Goal: Check status: Check status

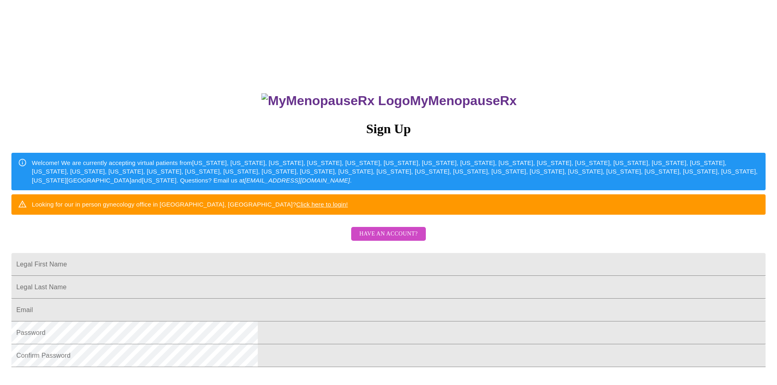
click at [374, 239] on span "Have an account?" at bounding box center [388, 234] width 58 height 10
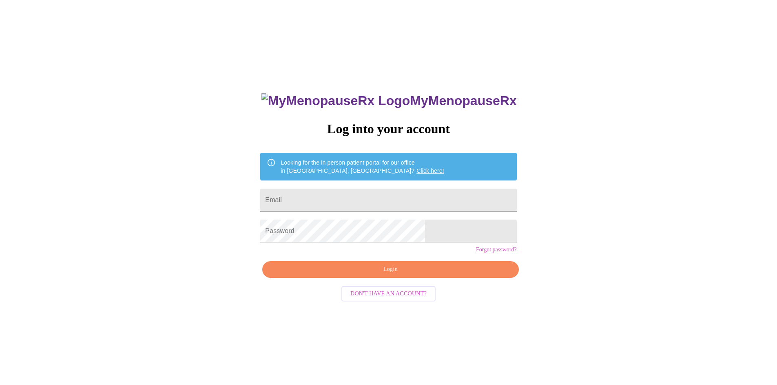
click at [334, 205] on input "Email" at bounding box center [388, 200] width 256 height 23
type input "[EMAIL_ADDRESS][DOMAIN_NAME]"
click at [318, 247] on form "Password" at bounding box center [388, 231] width 256 height 31
click at [374, 294] on div "MyMenopauseRx Log into your account Looking for the in person patient portal fo…" at bounding box center [388, 272] width 272 height 385
click at [376, 275] on span "Login" at bounding box center [390, 270] width 237 height 10
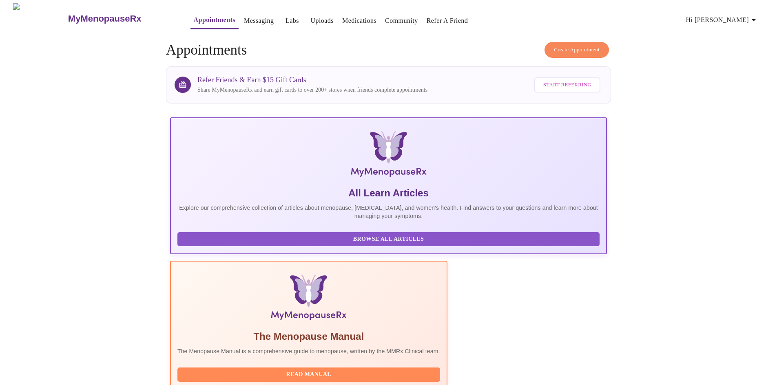
click at [285, 15] on link "Labs" at bounding box center [291, 20] width 13 height 11
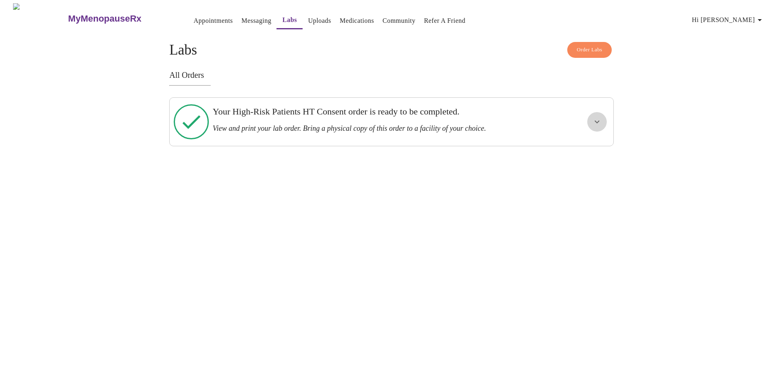
click at [587, 120] on button "show more" at bounding box center [597, 122] width 20 height 20
click at [583, 146] on span "View Order" at bounding box center [577, 151] width 37 height 10
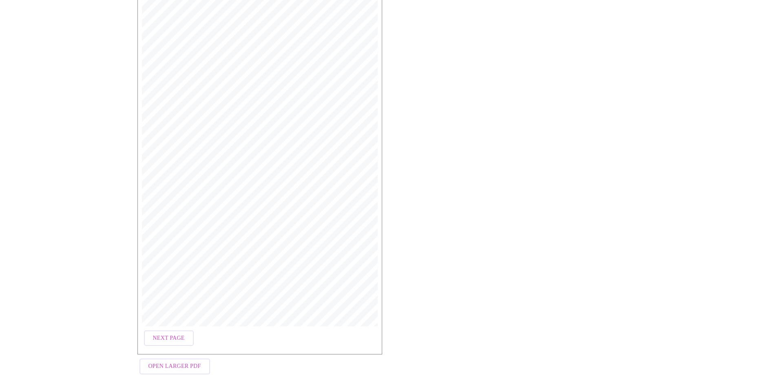
scroll to position [142, 0]
click at [159, 327] on span "Next Page" at bounding box center [169, 332] width 32 height 10
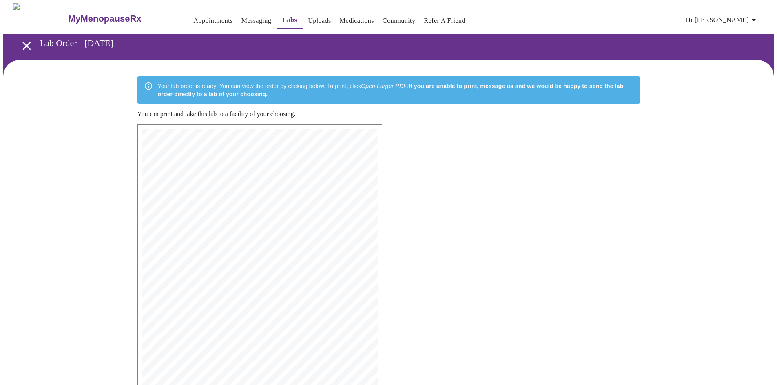
click at [54, 239] on div "Your lab order is ready! You can view the order by clicking below. To print, cl…" at bounding box center [388, 295] width 770 height 471
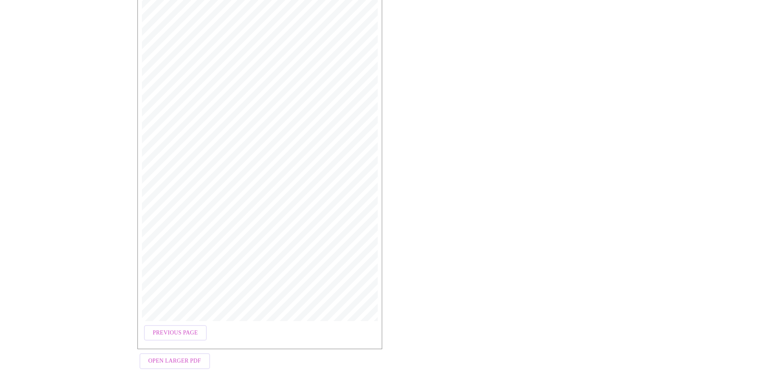
scroll to position [142, 0]
click at [164, 327] on span "Previous Page" at bounding box center [175, 332] width 45 height 10
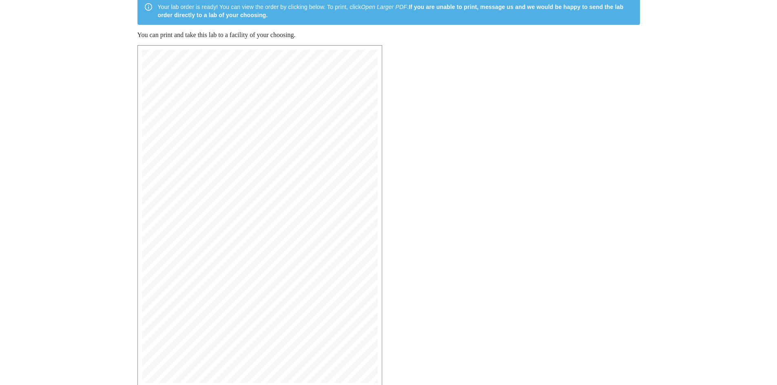
scroll to position [104, 0]
